Goal: Task Accomplishment & Management: Manage account settings

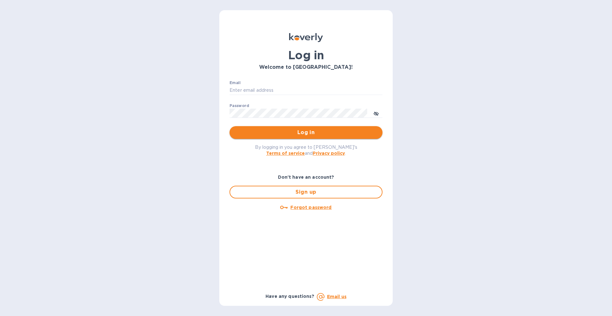
type input "[EMAIL_ADDRESS][DOMAIN_NAME]"
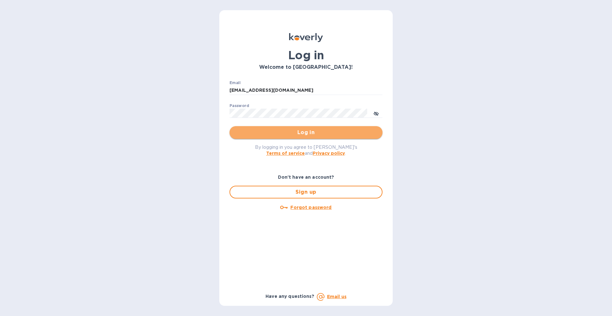
click at [320, 138] on button "Log in" at bounding box center [306, 132] width 153 height 13
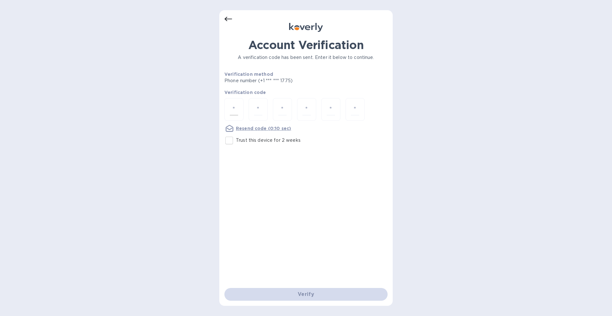
click at [240, 112] on div at bounding box center [233, 109] width 19 height 23
type input "7"
type input "1"
type input "7"
type input "5"
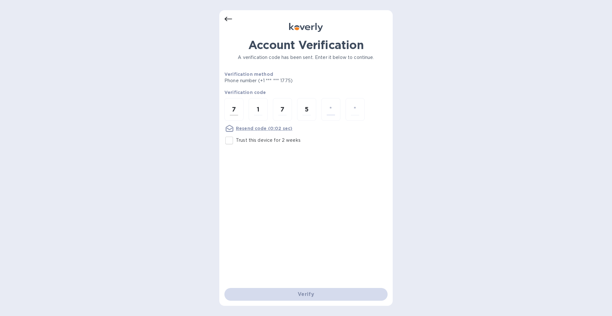
type input "3"
type input "7"
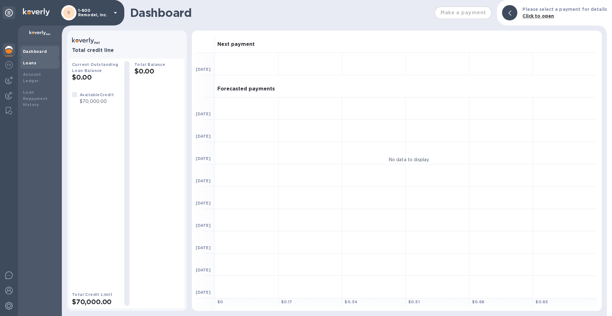
click at [32, 62] on b "Loans" at bounding box center [29, 63] width 13 height 5
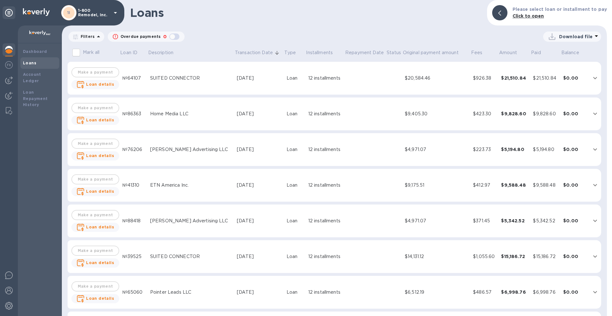
scroll to position [177, 0]
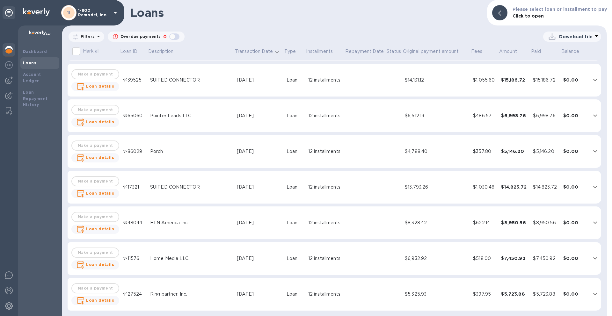
click at [115, 11] on icon at bounding box center [116, 13] width 8 height 8
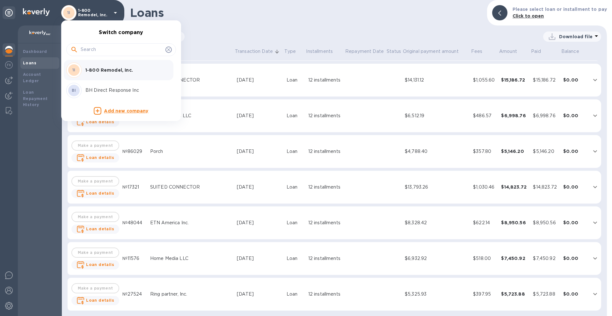
click at [107, 88] on p "BH Direct Response Inc" at bounding box center [125, 90] width 80 height 7
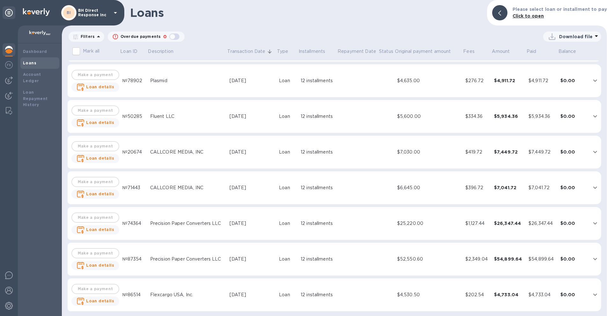
scroll to position [391, 0]
click at [593, 294] on icon "expand row" at bounding box center [595, 294] width 8 height 8
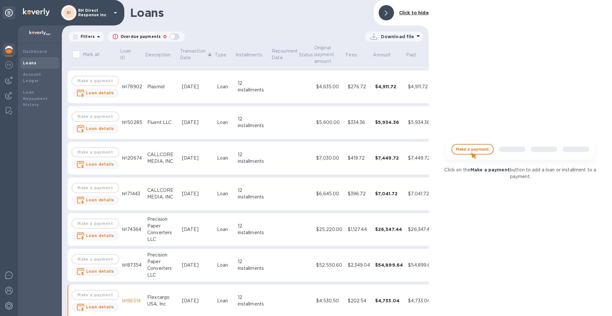
scroll to position [398, 0]
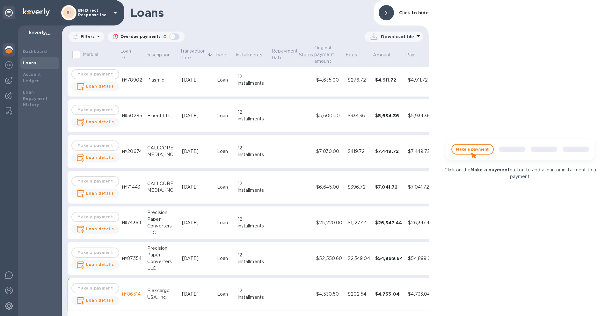
click at [389, 11] on div at bounding box center [386, 12] width 15 height 15
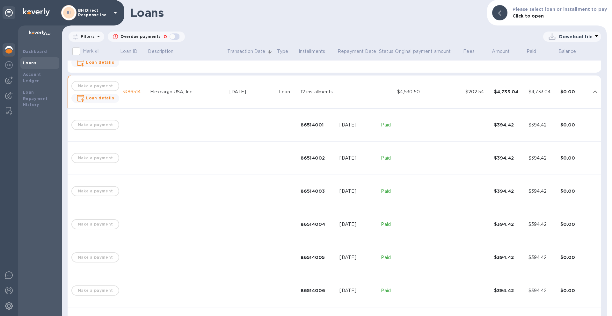
scroll to position [494, 0]
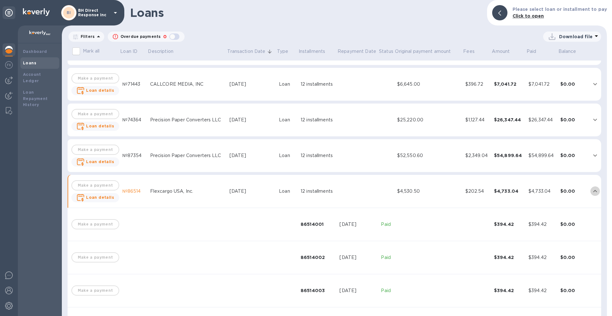
click at [591, 190] on icon "expand row" at bounding box center [595, 191] width 8 height 8
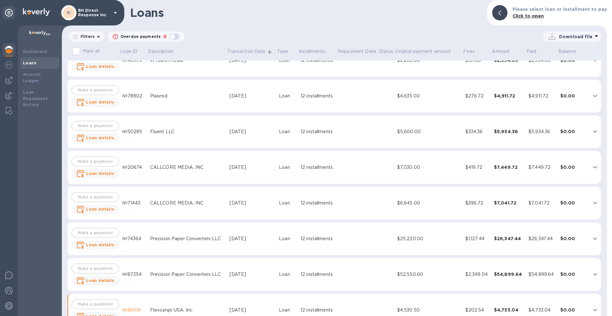
scroll to position [391, 0]
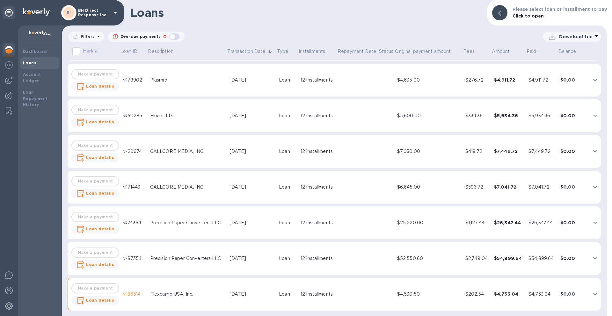
click at [596, 37] on icon at bounding box center [597, 36] width 8 height 8
click at [555, 50] on li "XLSX file" at bounding box center [572, 52] width 43 height 18
click at [509, 8] on div at bounding box center [500, 13] width 20 height 20
